Goal: Transaction & Acquisition: Purchase product/service

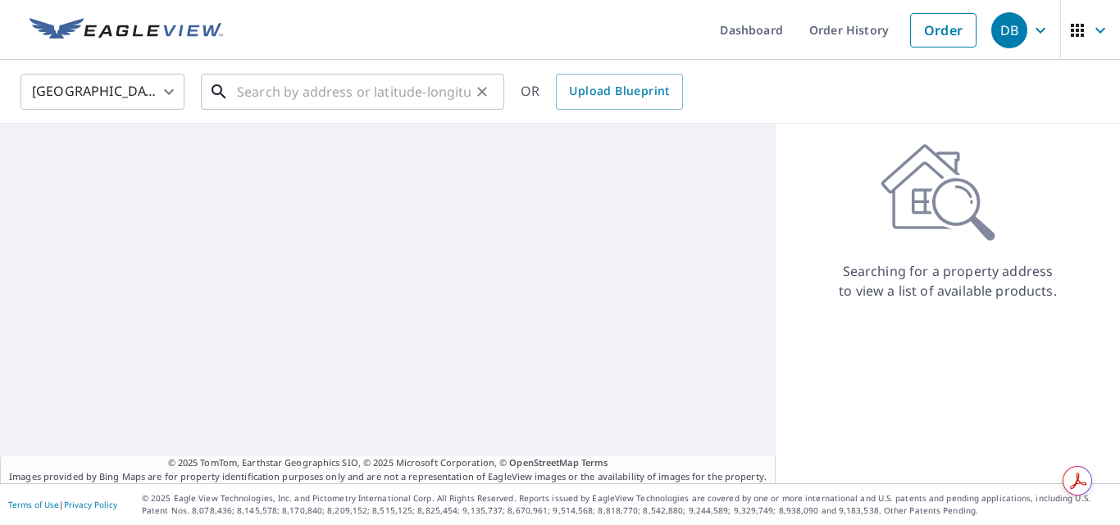
click at [425, 93] on input "text" at bounding box center [354, 92] width 234 height 46
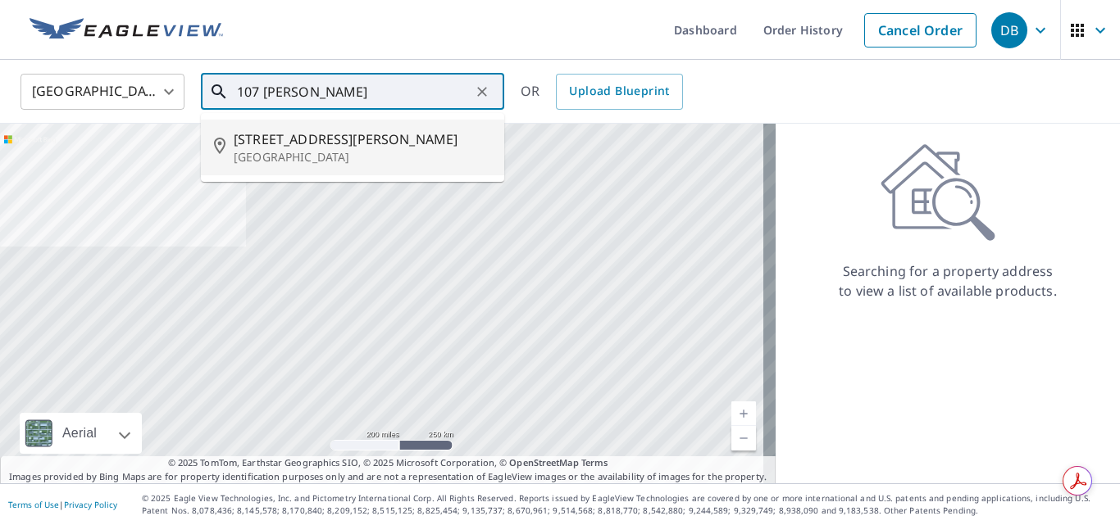
click at [320, 156] on p "[GEOGRAPHIC_DATA]" at bounding box center [362, 157] width 257 height 16
type input "[STREET_ADDRESS][PERSON_NAME]"
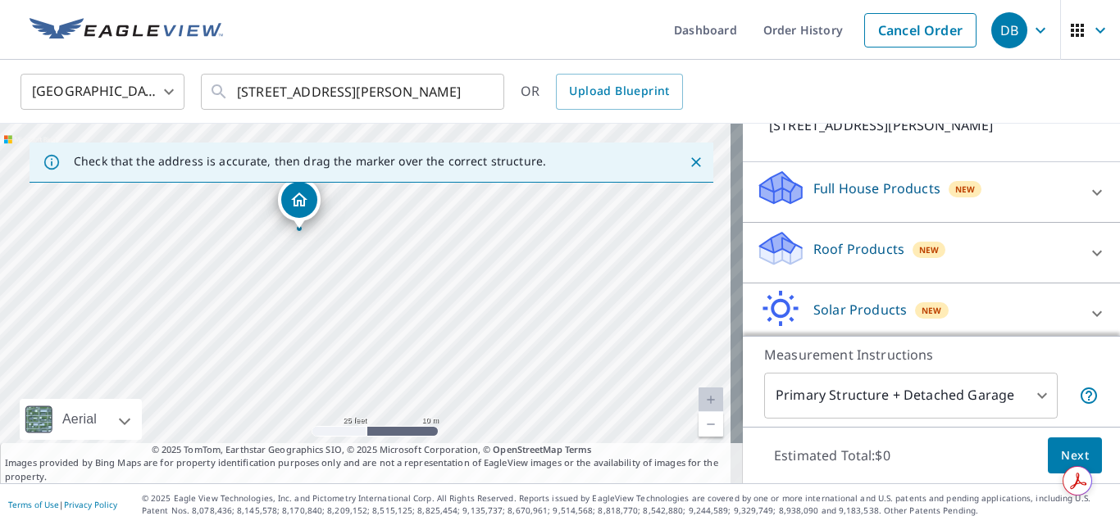
scroll to position [164, 0]
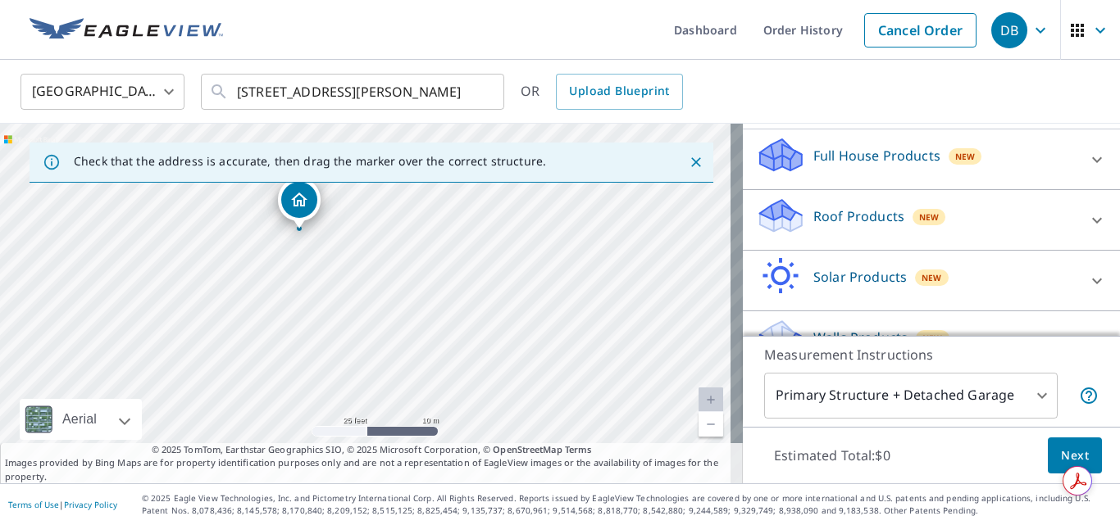
click at [856, 209] on p "Roof Products" at bounding box center [858, 217] width 91 height 20
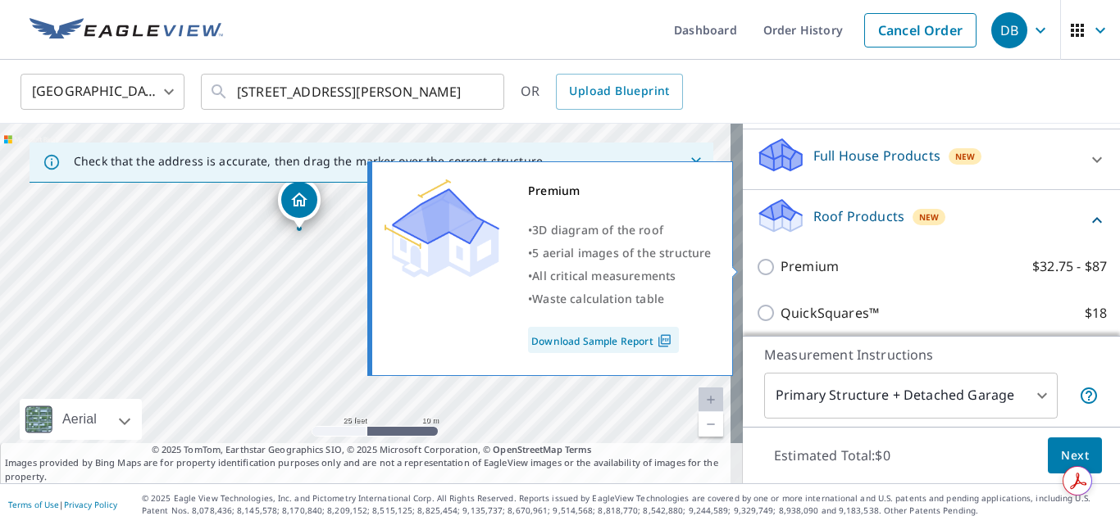
click at [756, 270] on input "Premium $32.75 - $87" at bounding box center [768, 267] width 25 height 20
checkbox input "true"
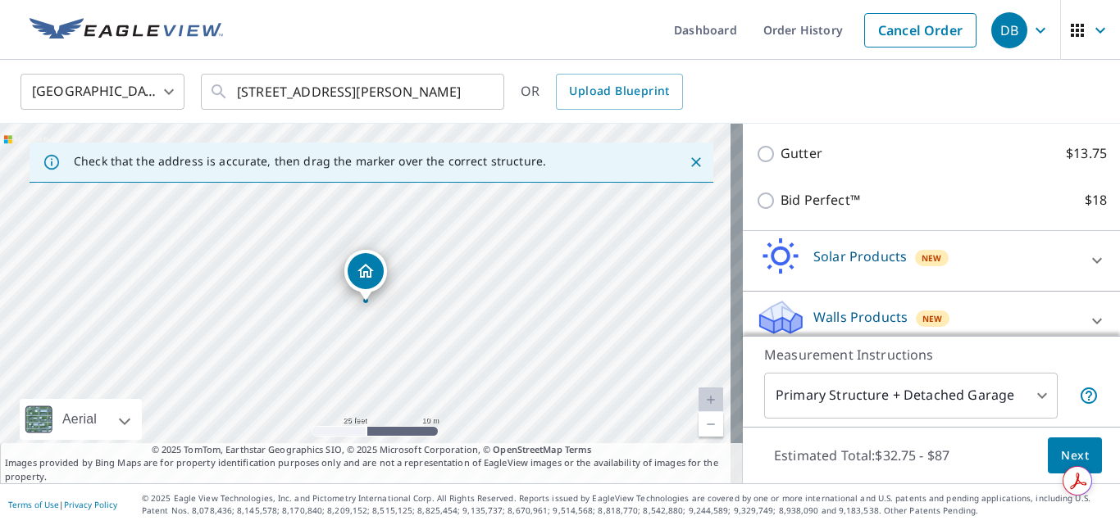
scroll to position [439, 0]
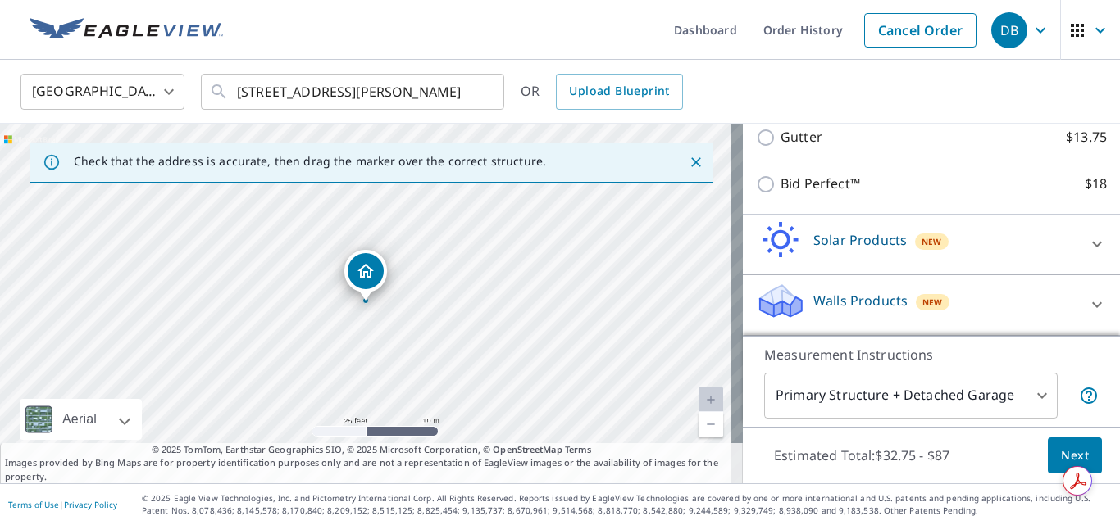
click at [1061, 455] on span "Next" at bounding box center [1075, 456] width 28 height 20
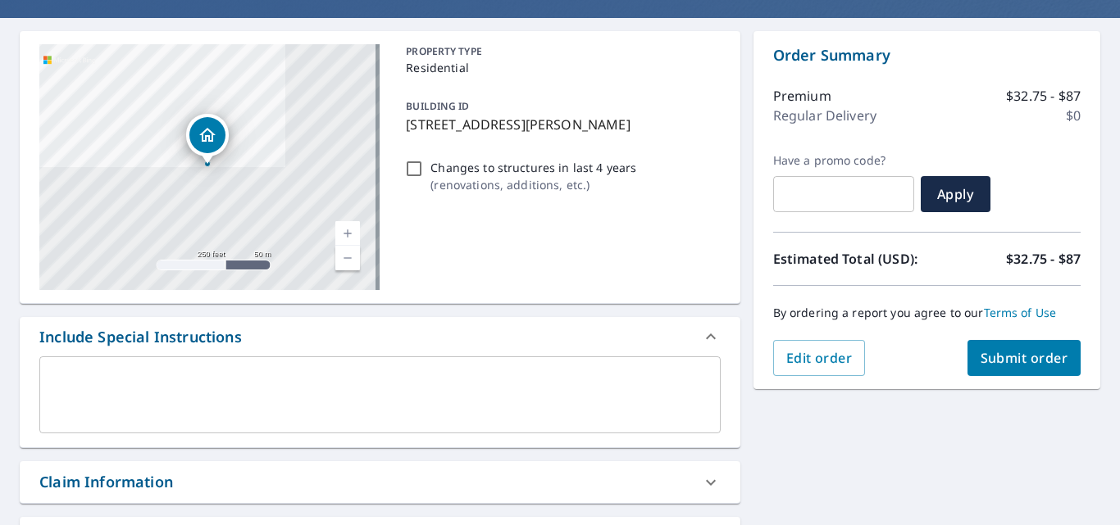
scroll to position [164, 0]
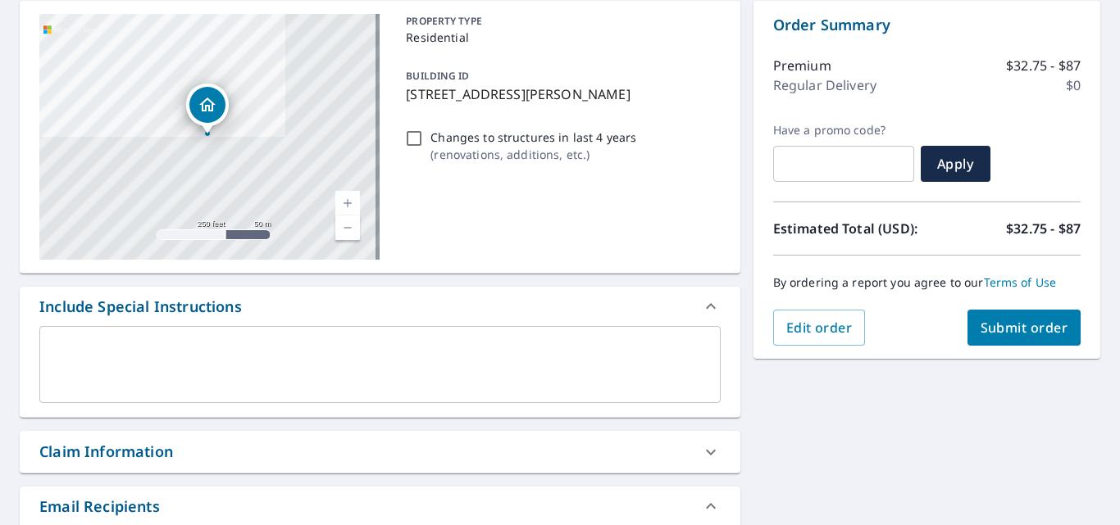
click at [1001, 334] on span "Submit order" at bounding box center [1024, 328] width 88 height 18
